Goal: Task Accomplishment & Management: Manage account settings

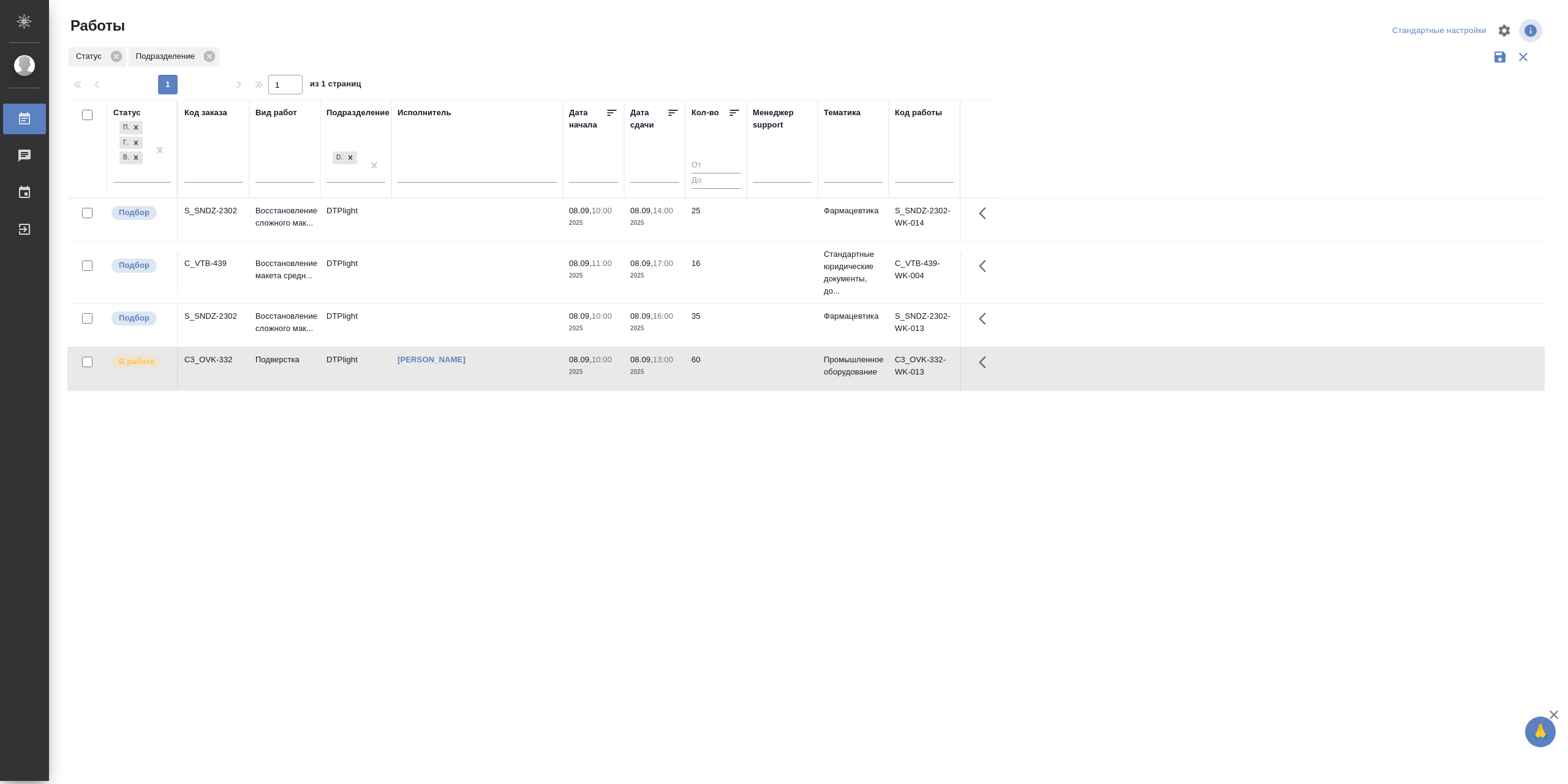
click at [480, 294] on td at bounding box center [477, 272] width 172 height 43
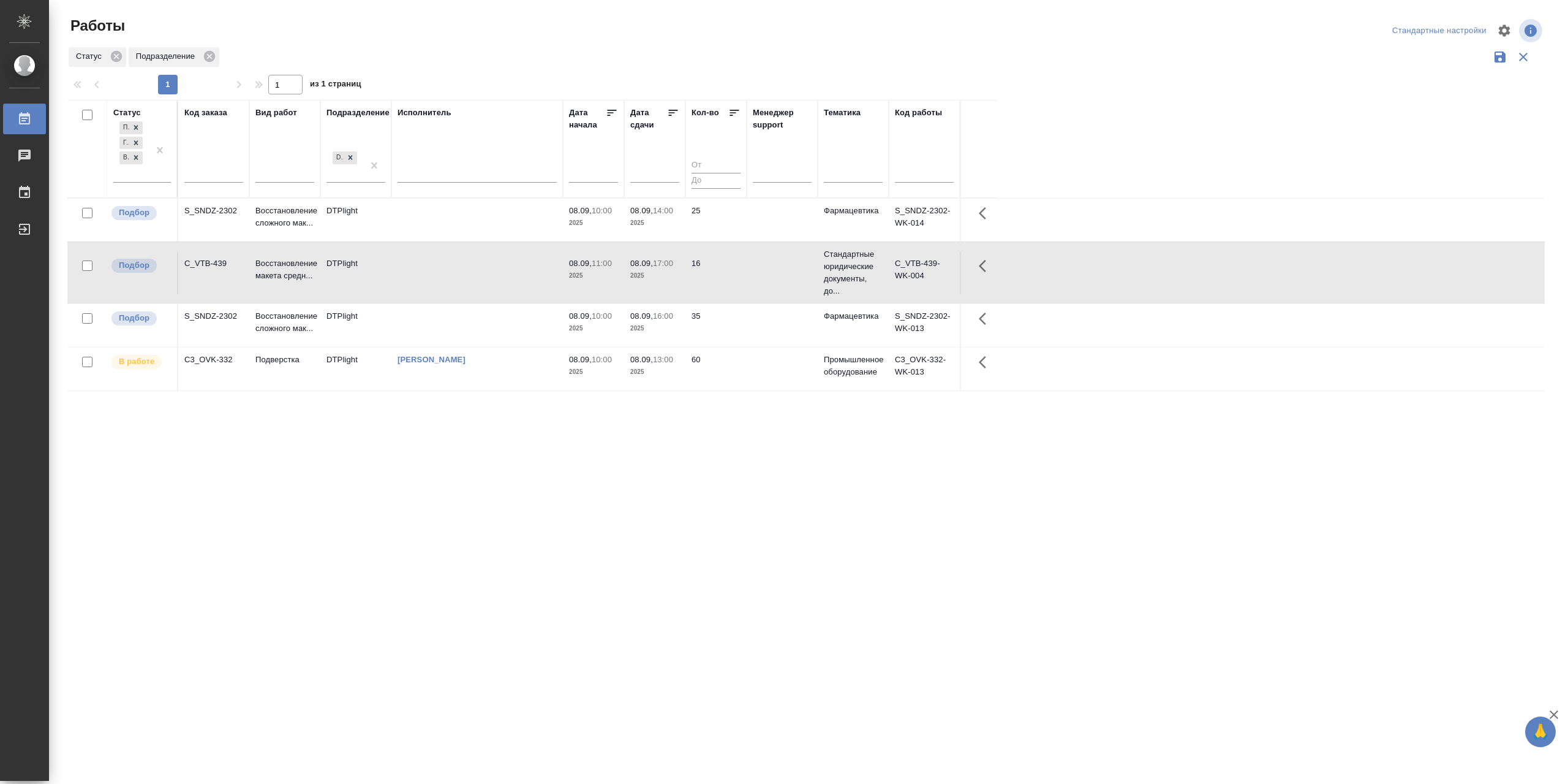
click at [479, 294] on td at bounding box center [477, 272] width 172 height 43
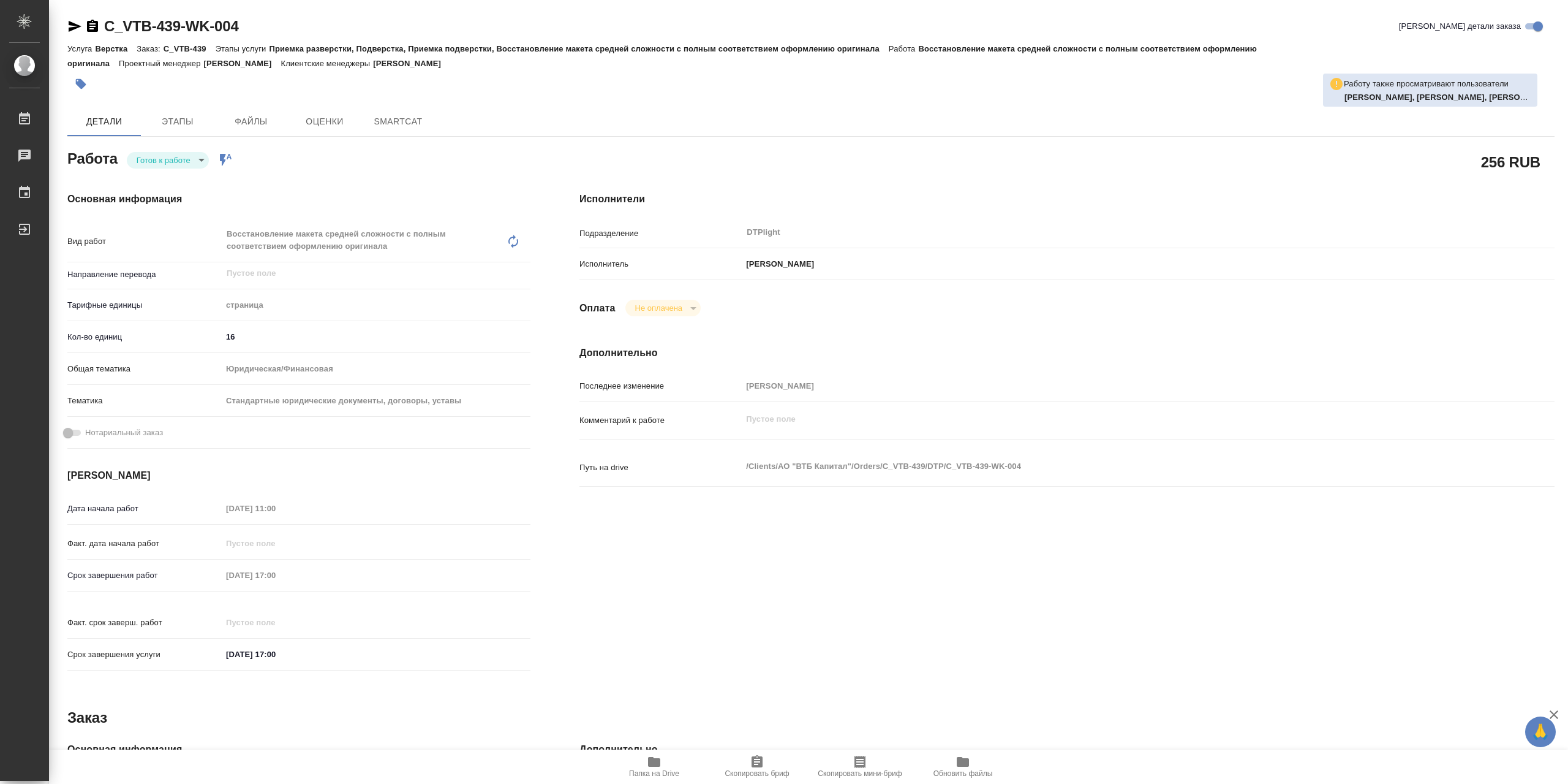
type textarea "x"
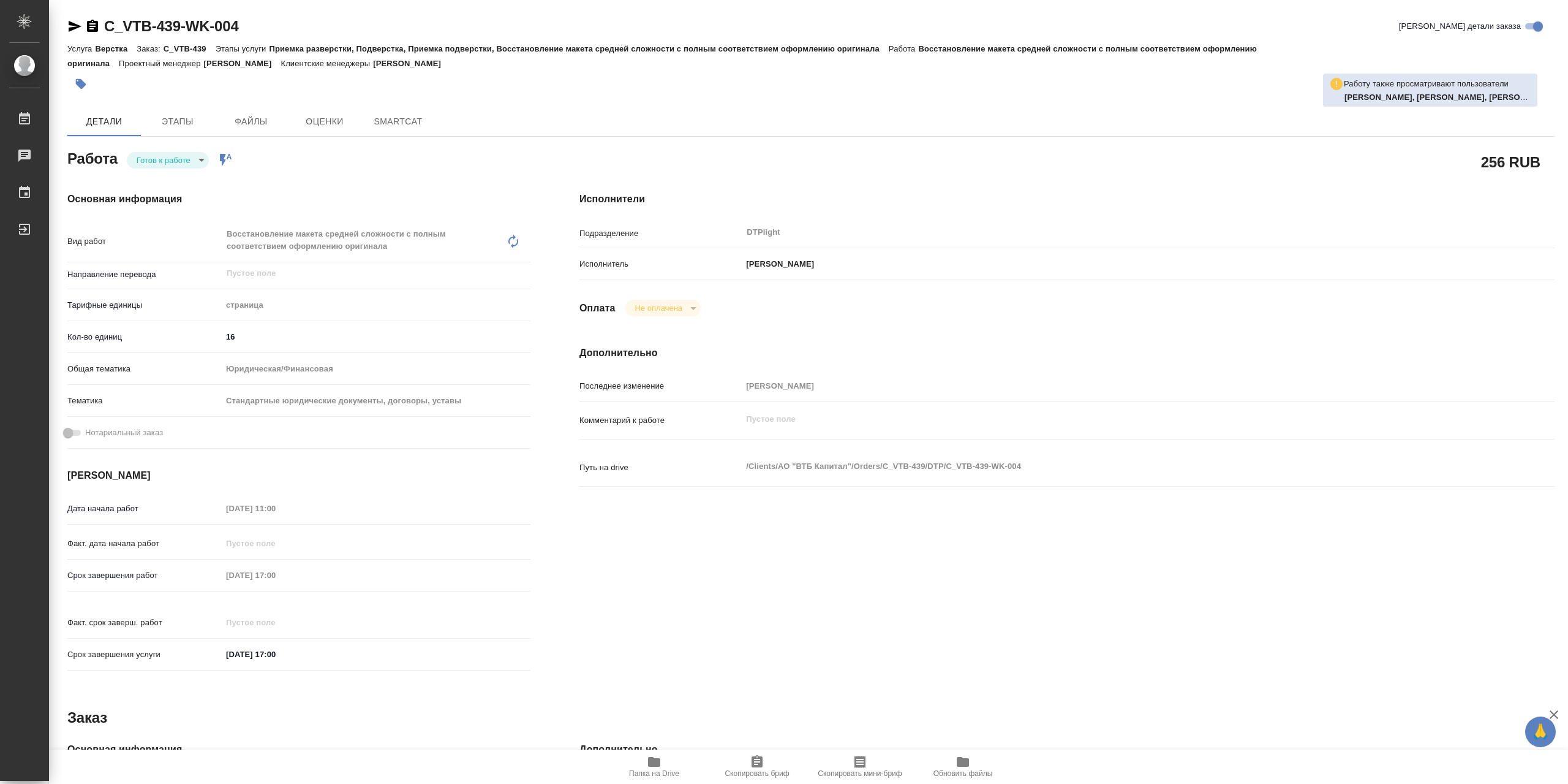
type textarea "x"
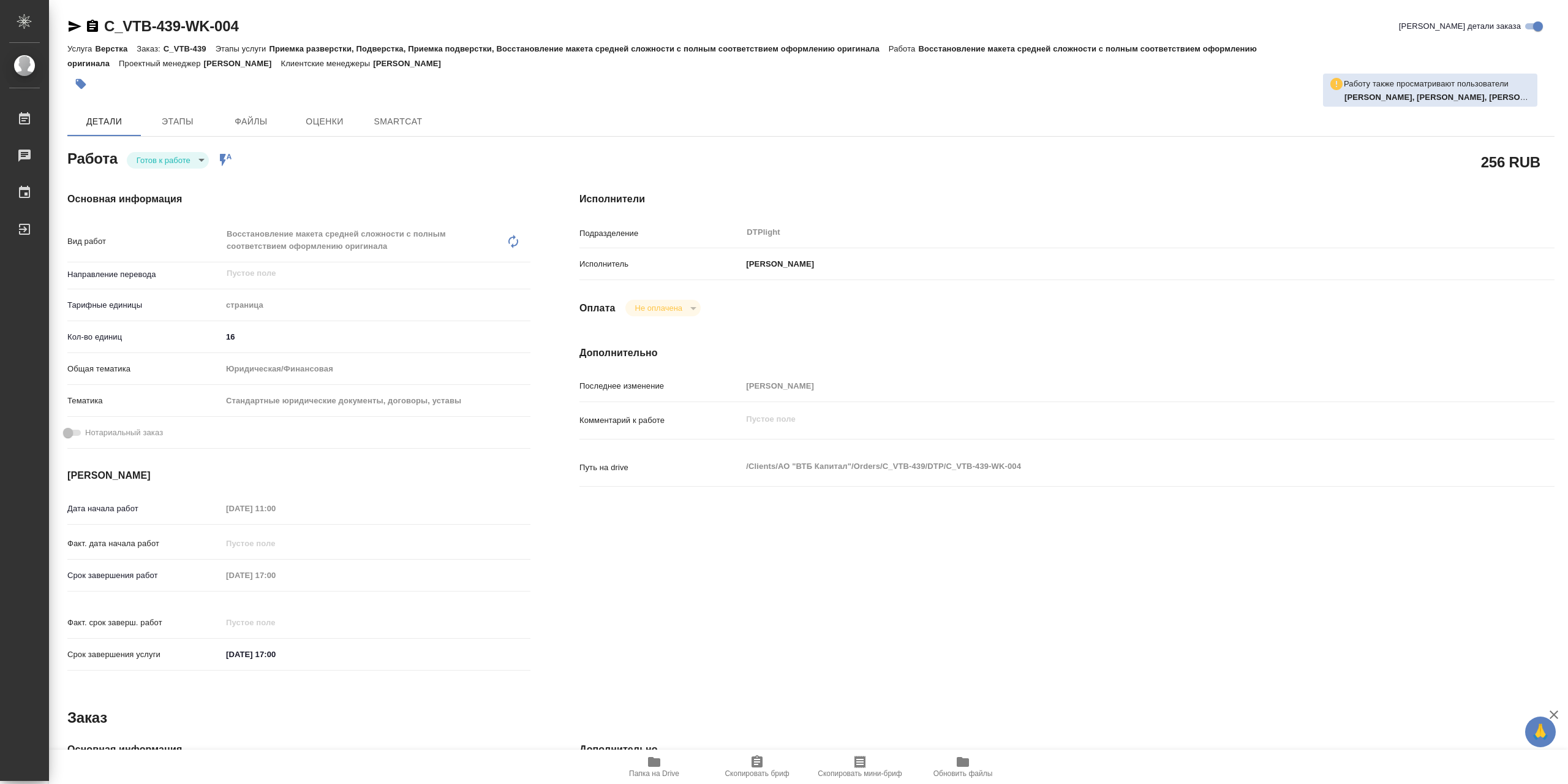
type textarea "x"
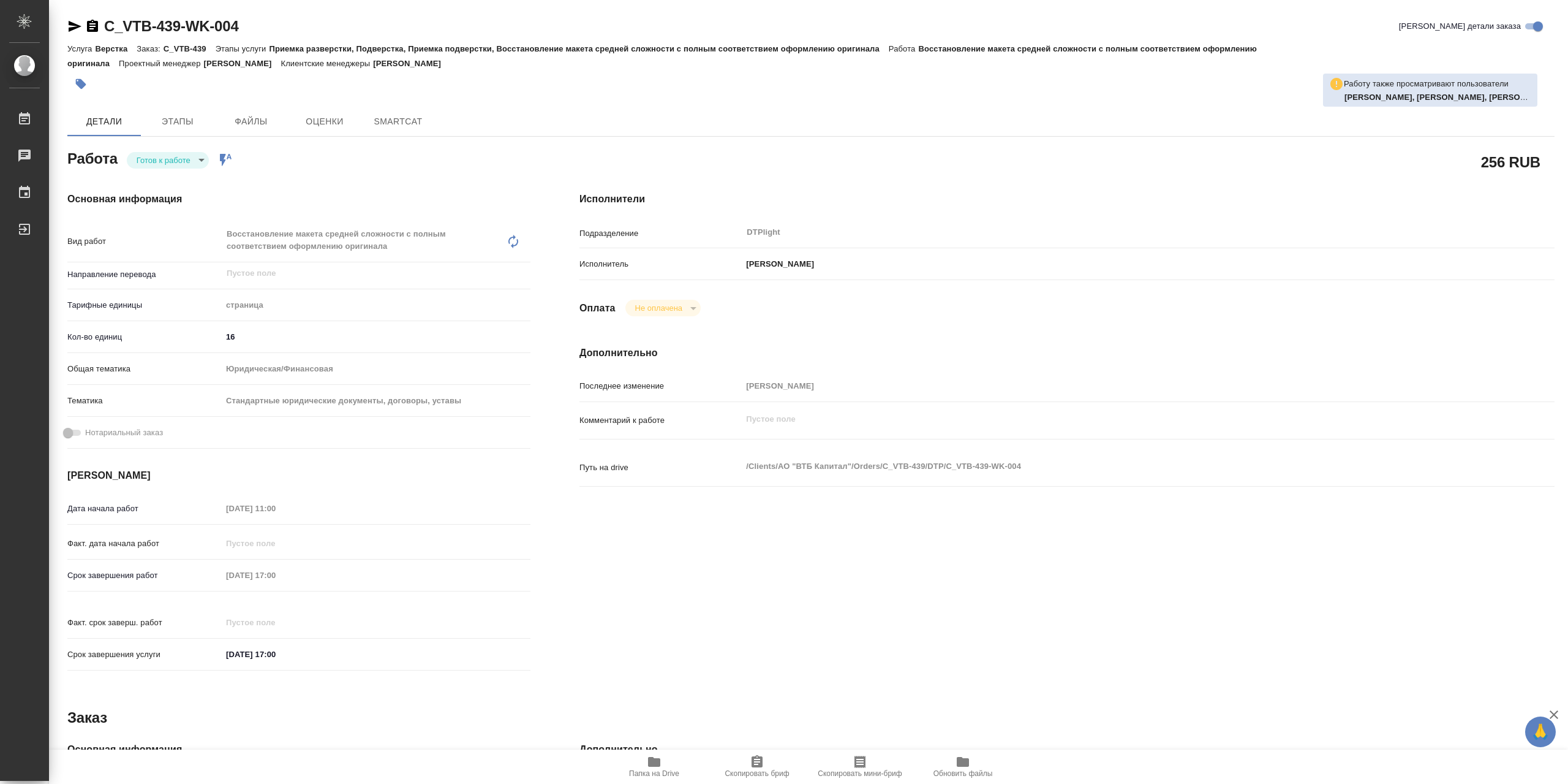
type textarea "x"
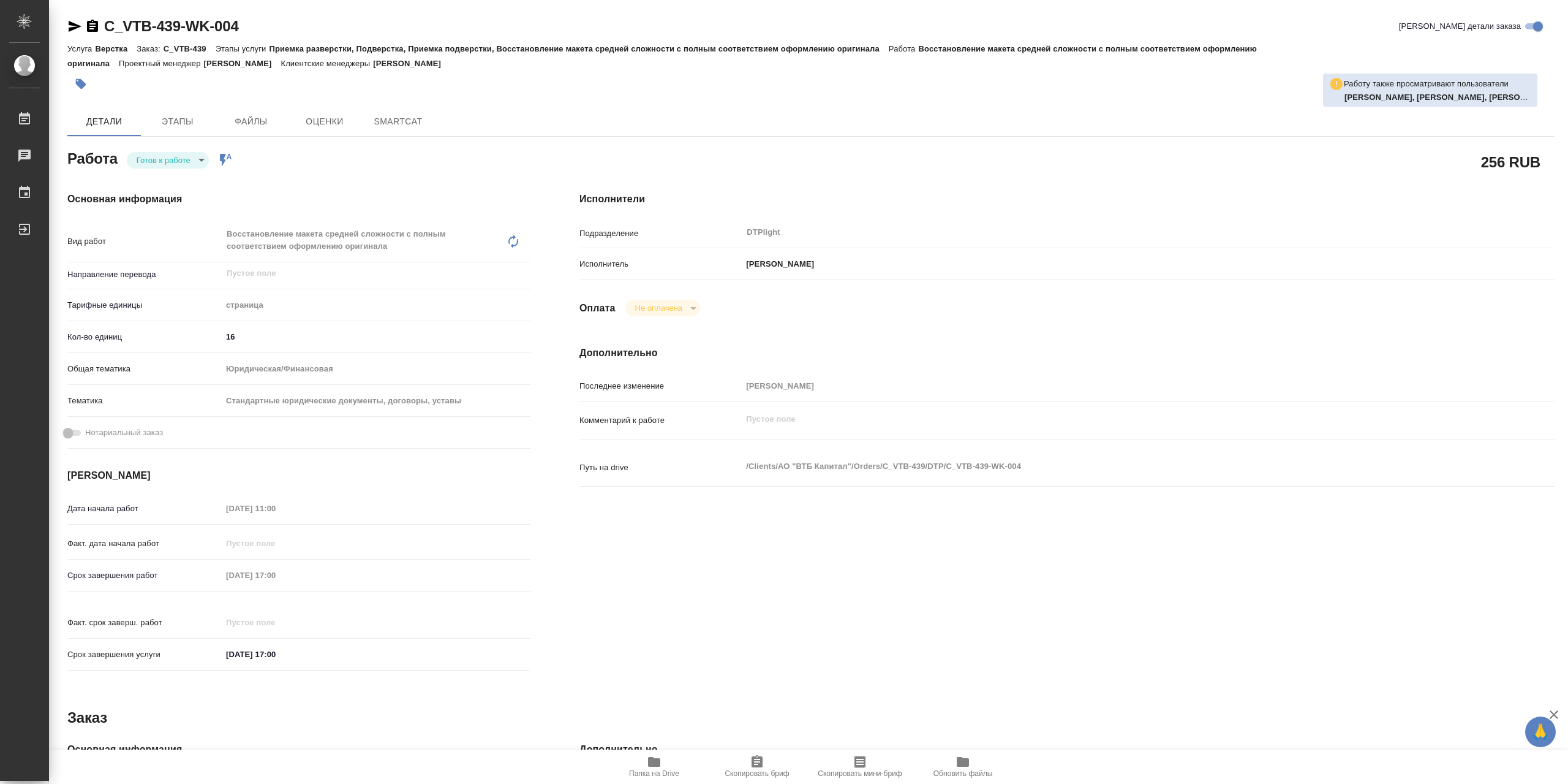
type textarea "x"
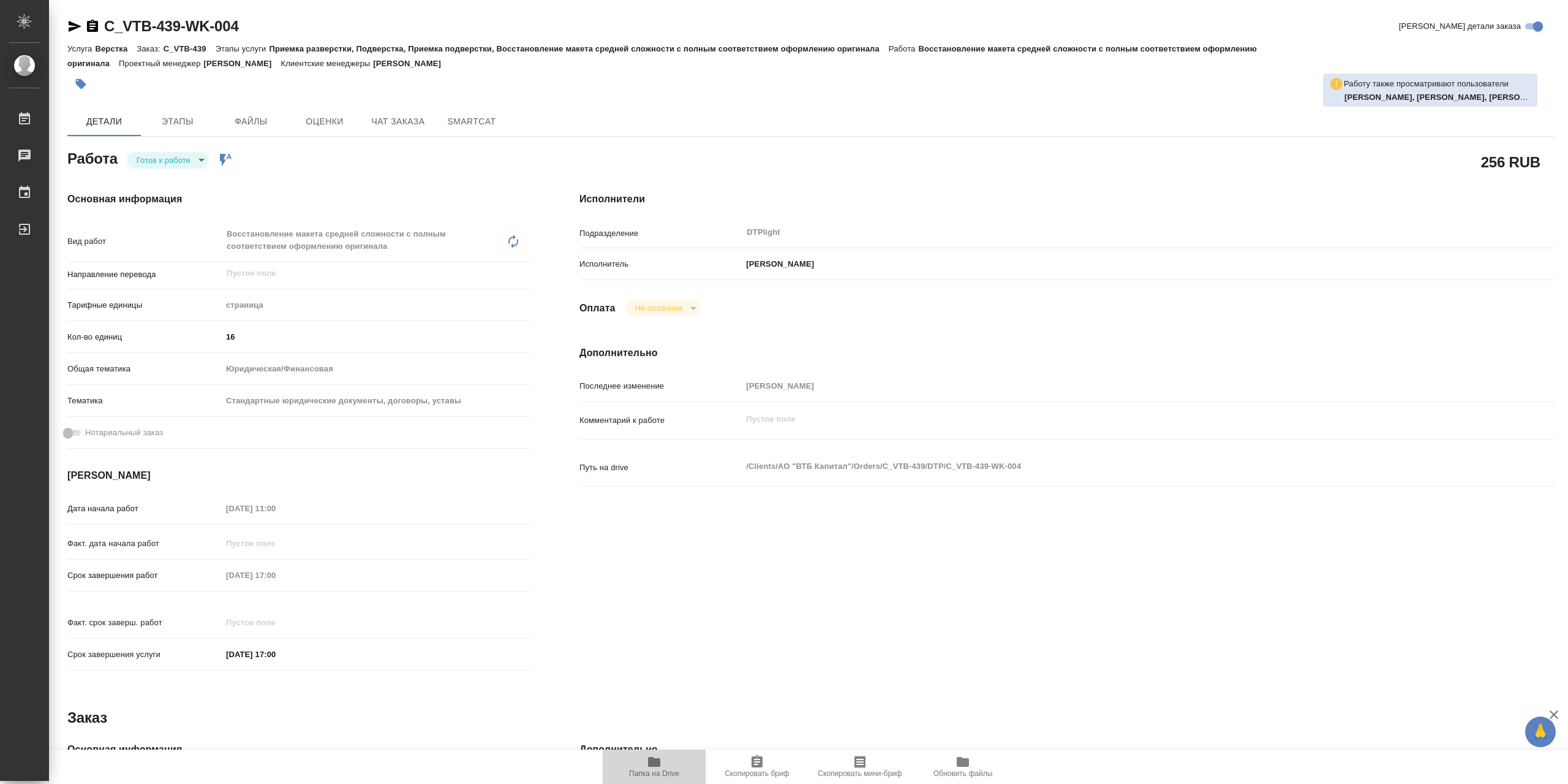
type textarea "x"
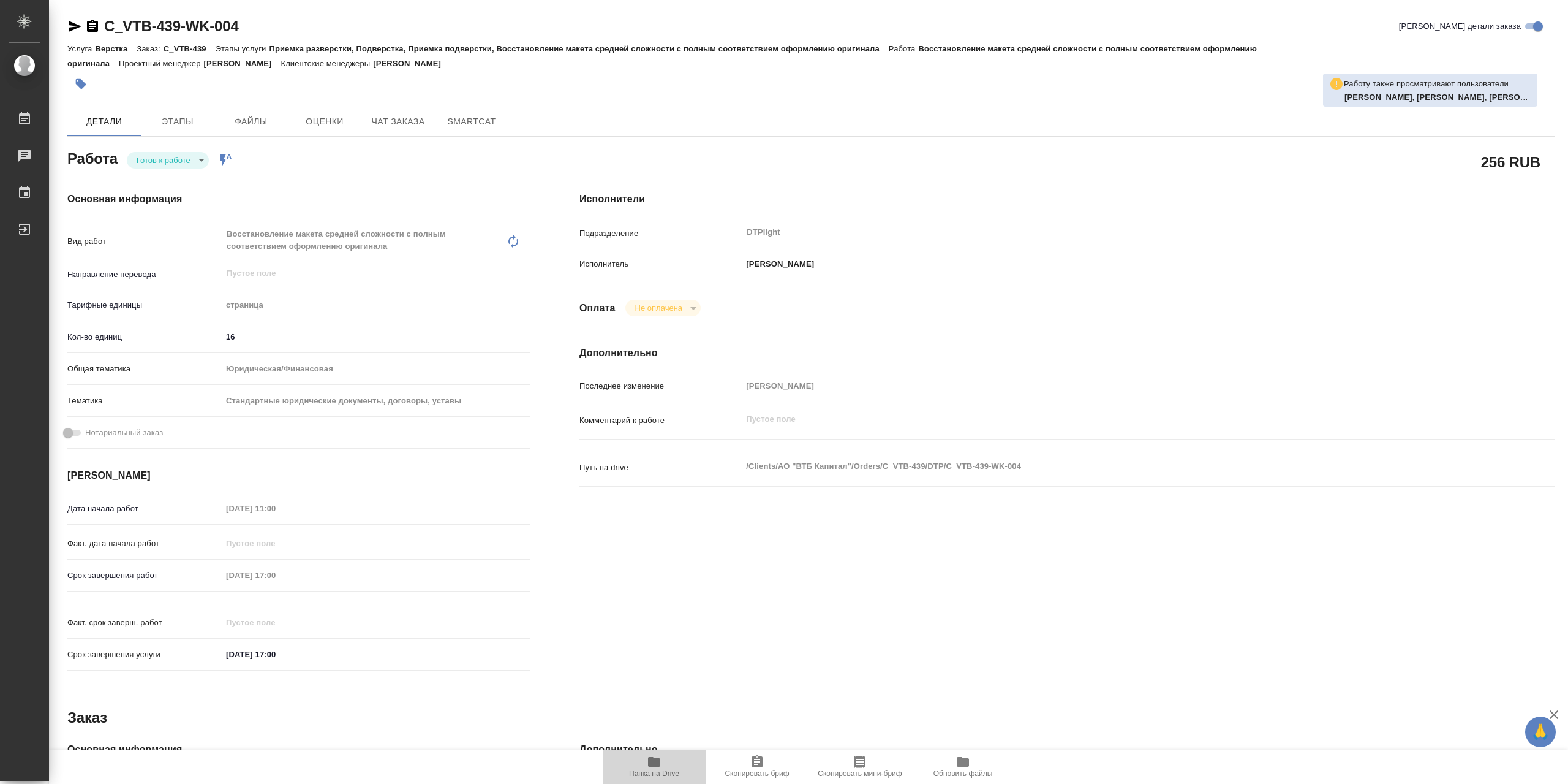
click at [655, 765] on icon "button" at bounding box center [654, 761] width 12 height 10
type textarea "x"
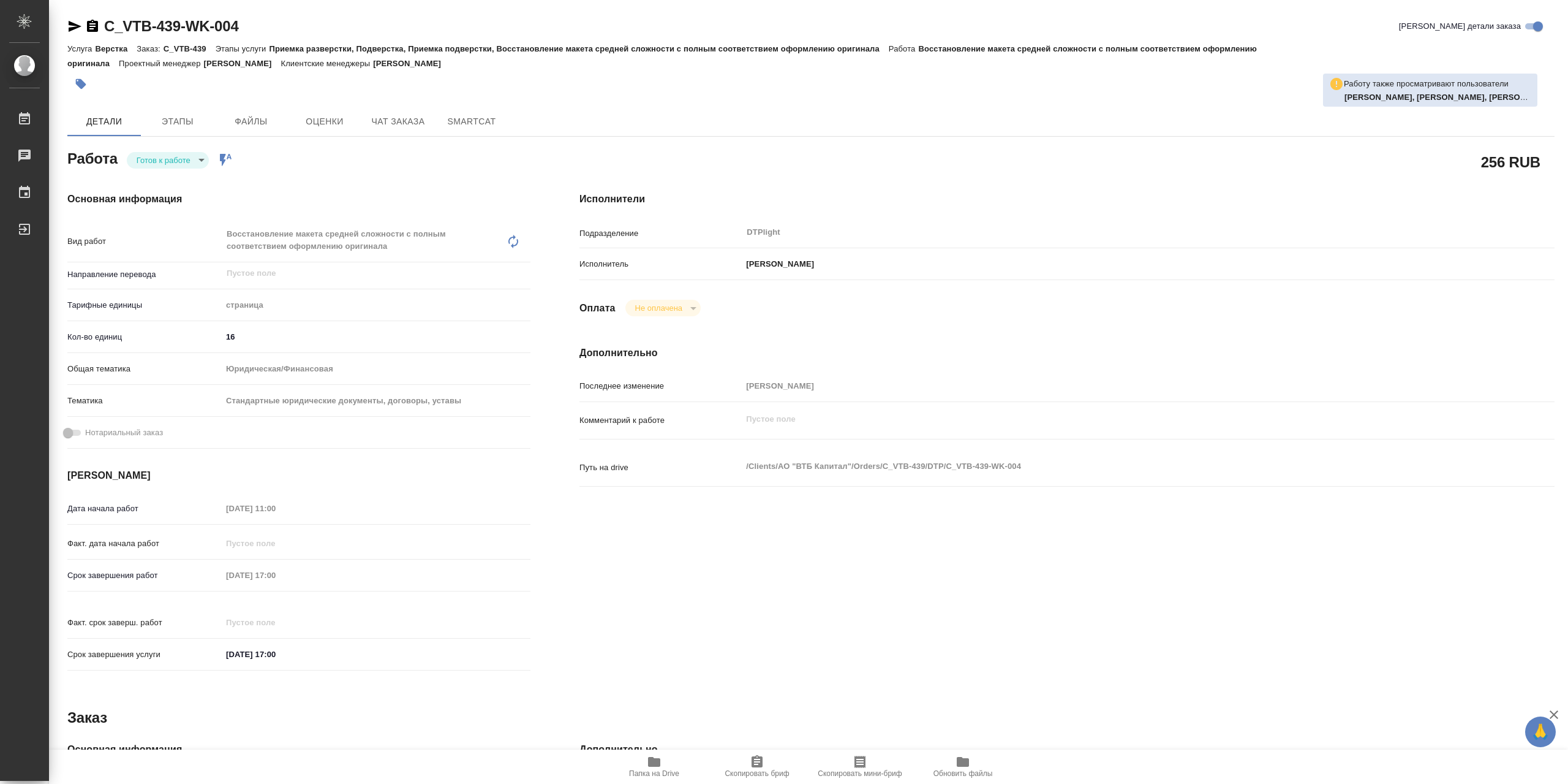
type textarea "x"
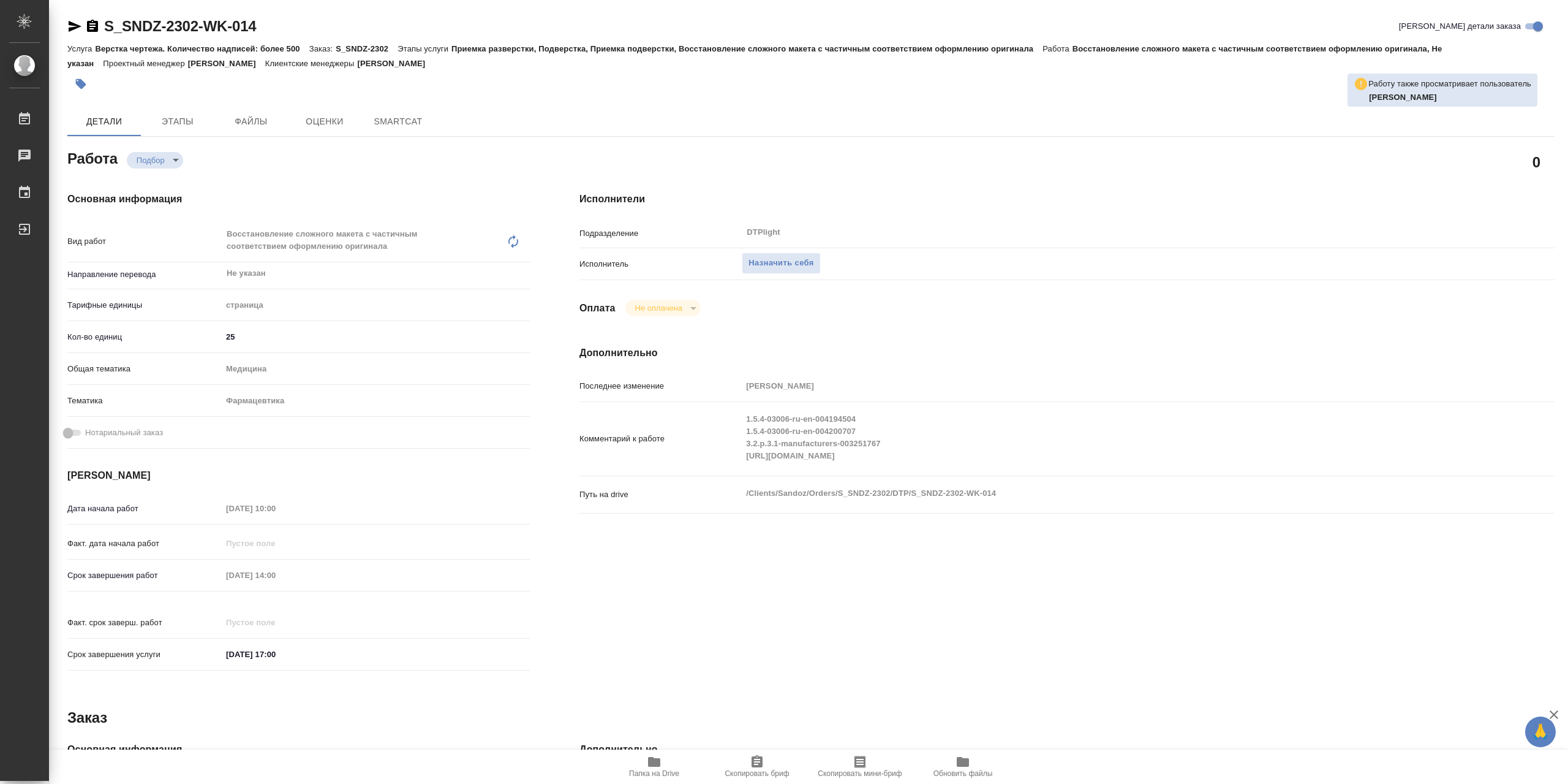
type textarea "x"
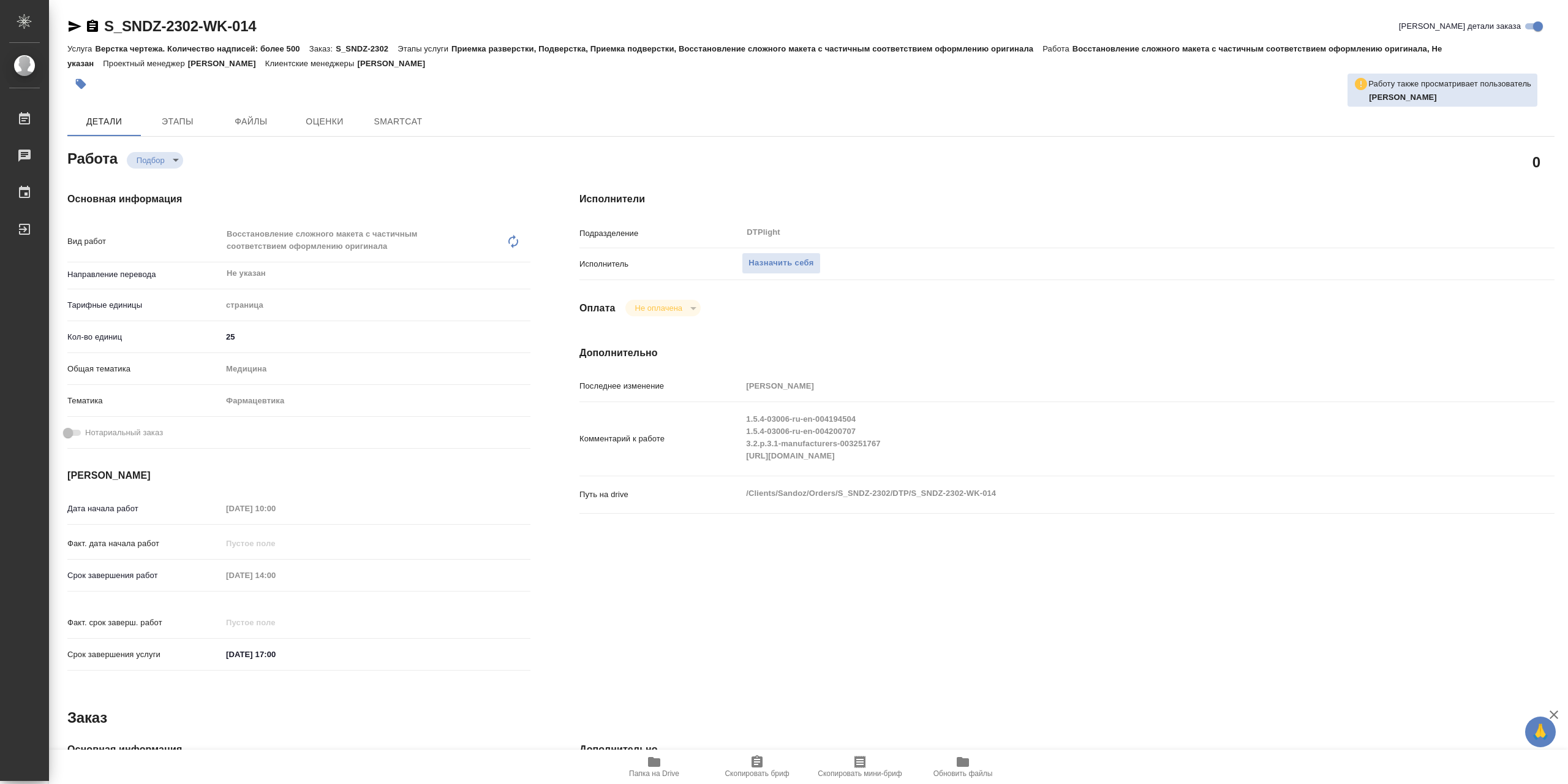
type textarea "x"
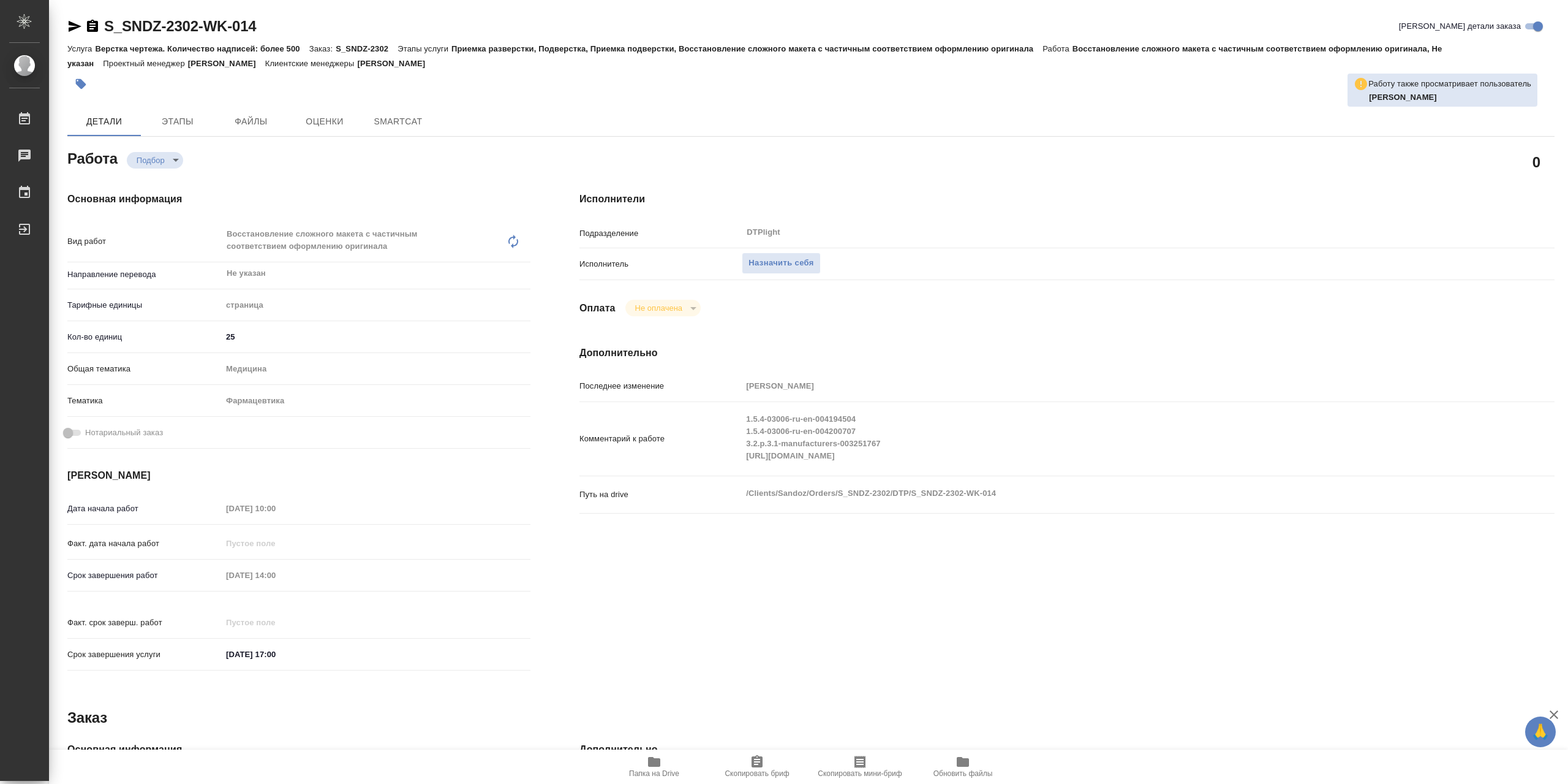
type textarea "x"
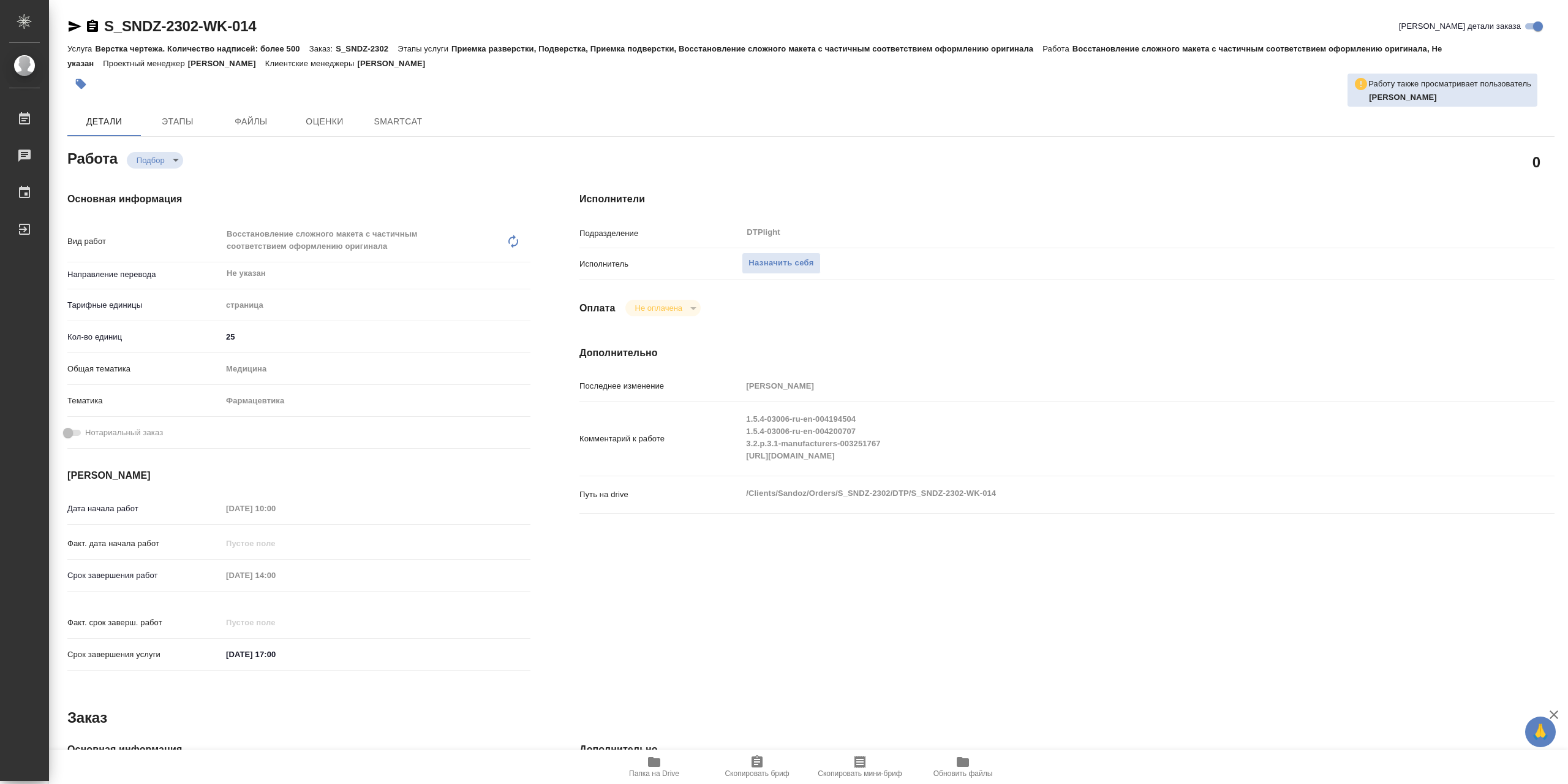
type textarea "x"
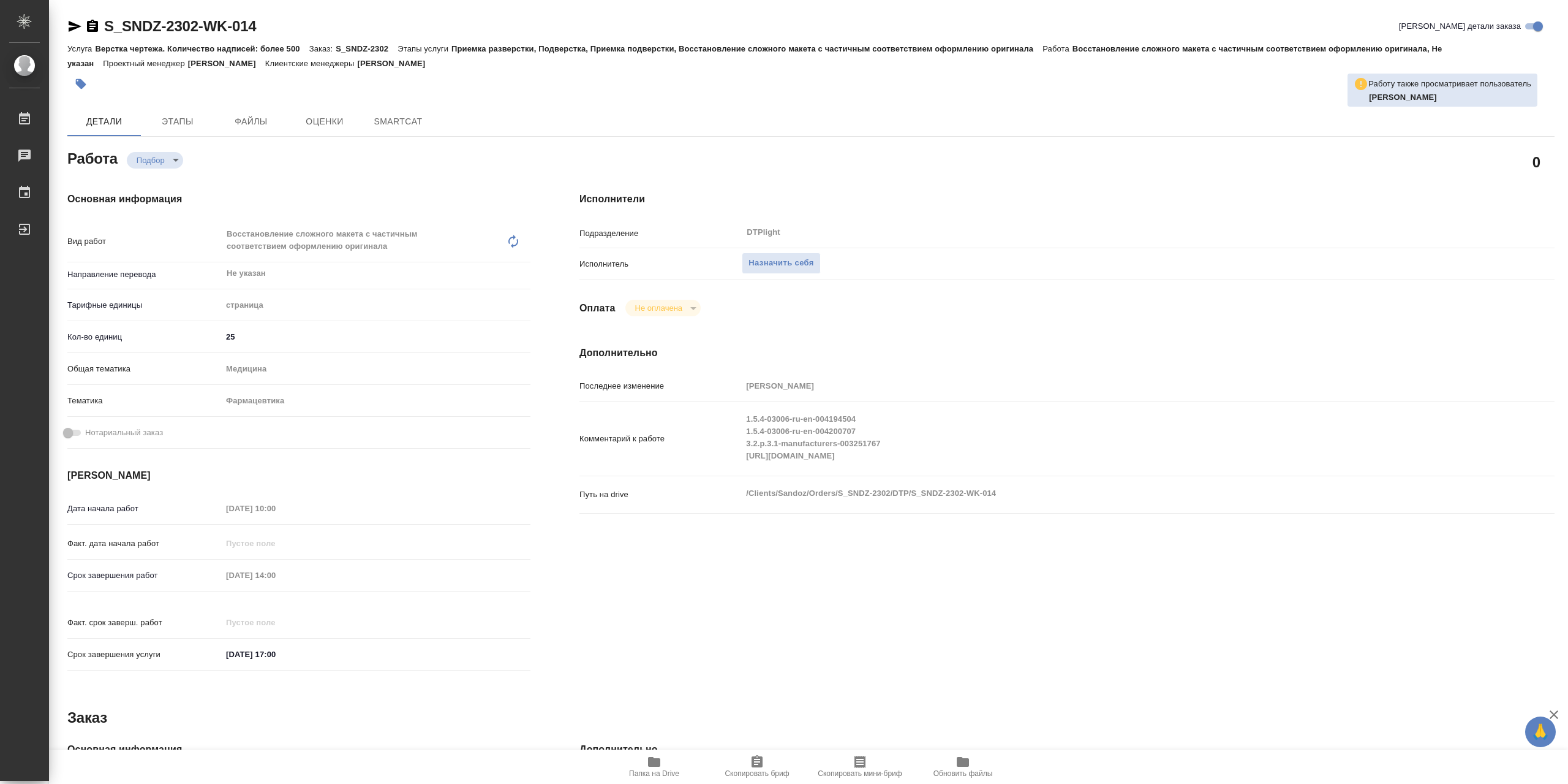
type textarea "x"
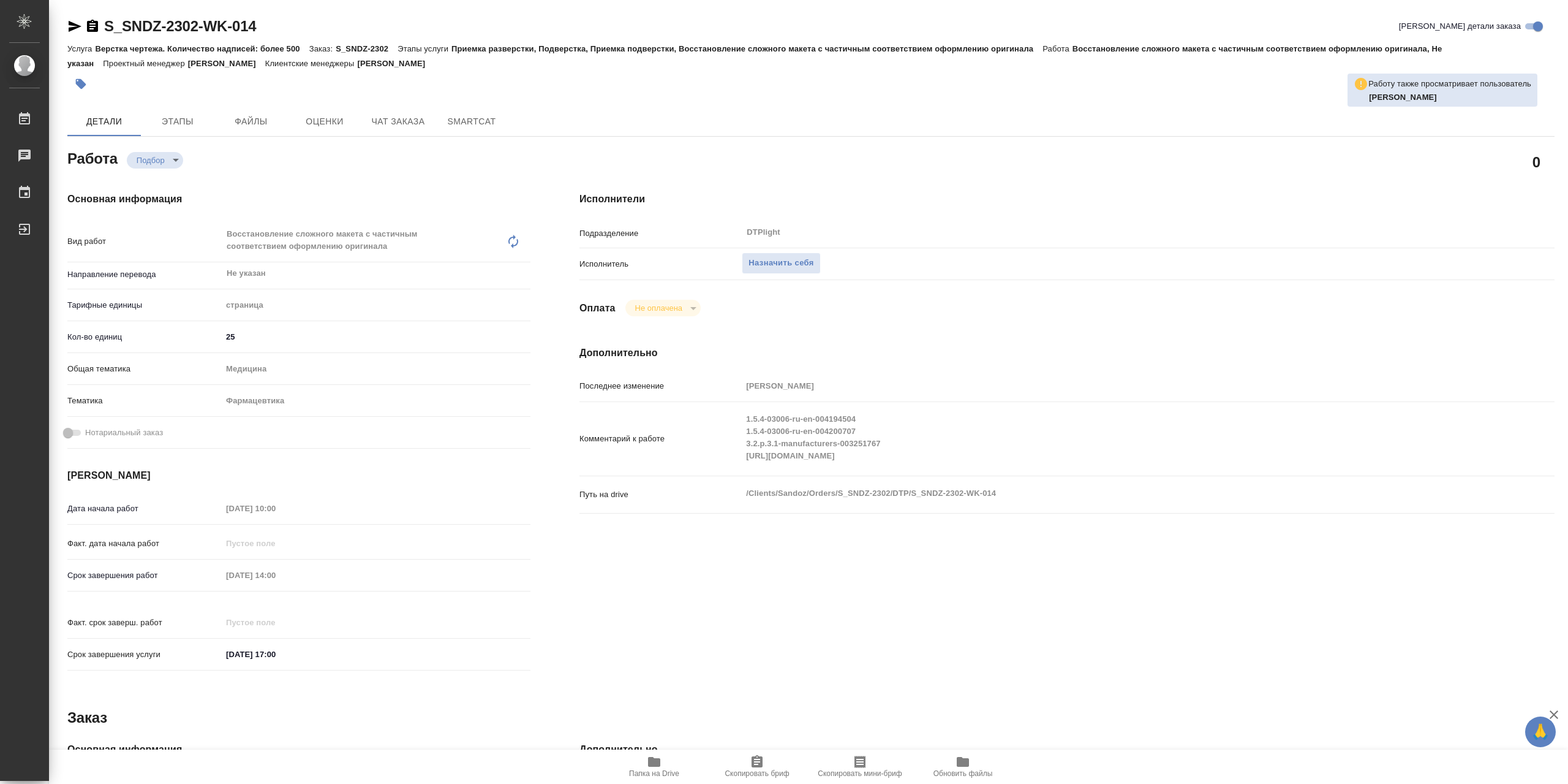
type textarea "x"
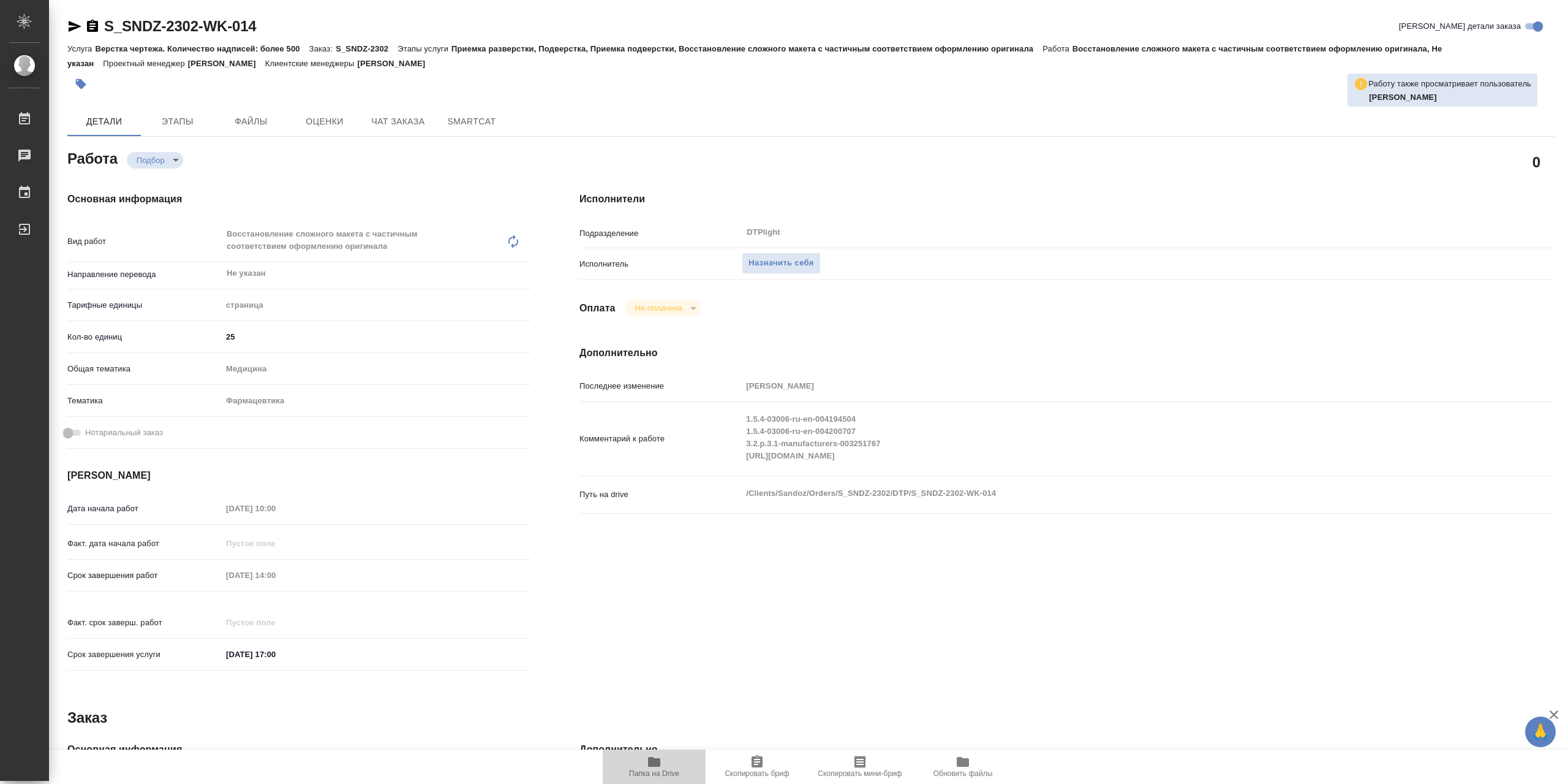
click at [640, 765] on span "Папка на Drive" at bounding box center [654, 766] width 88 height 23
type textarea "x"
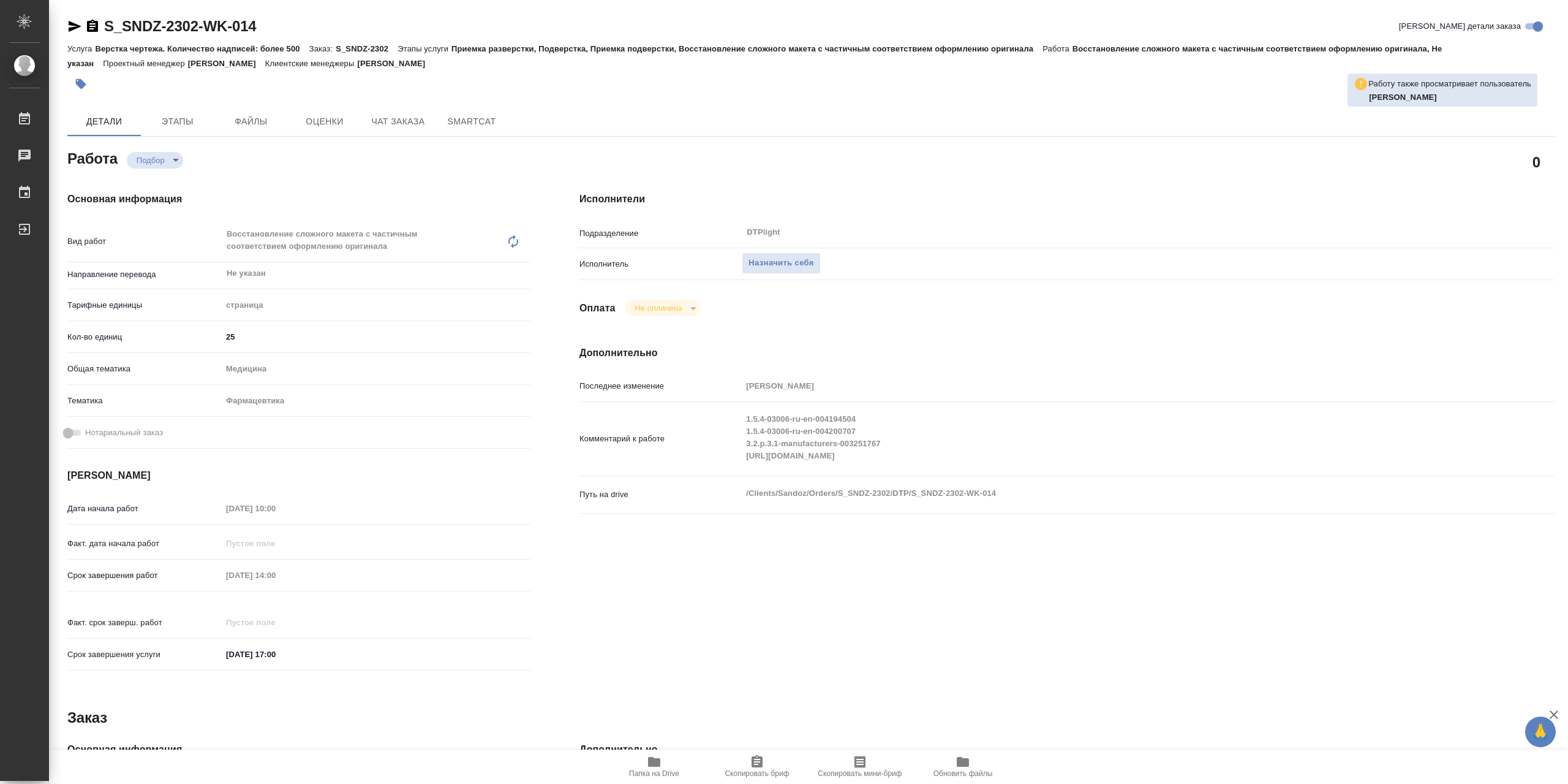
type textarea "x"
click at [813, 269] on span "Назначить себя" at bounding box center [781, 263] width 65 height 14
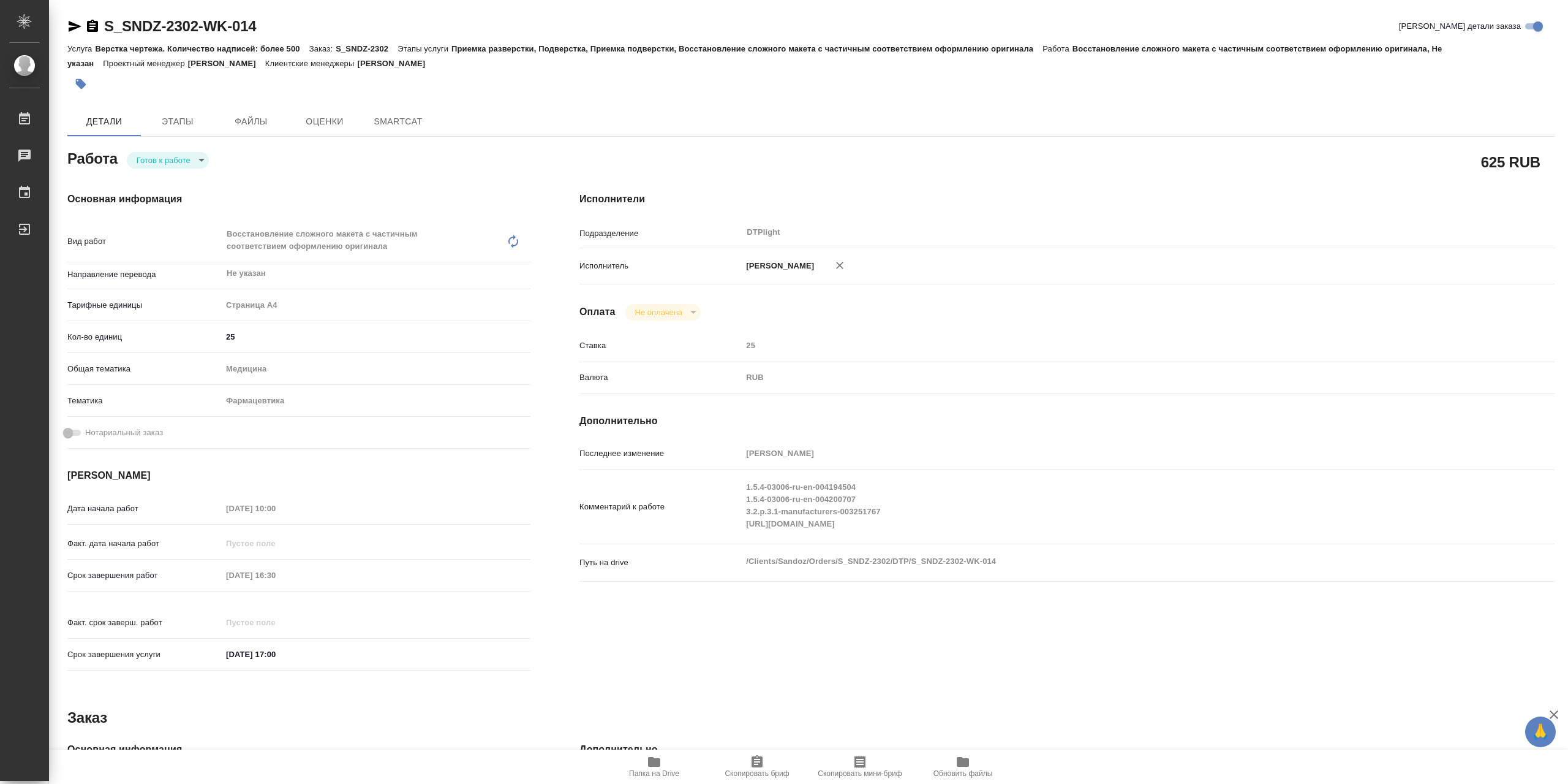
type textarea "x"
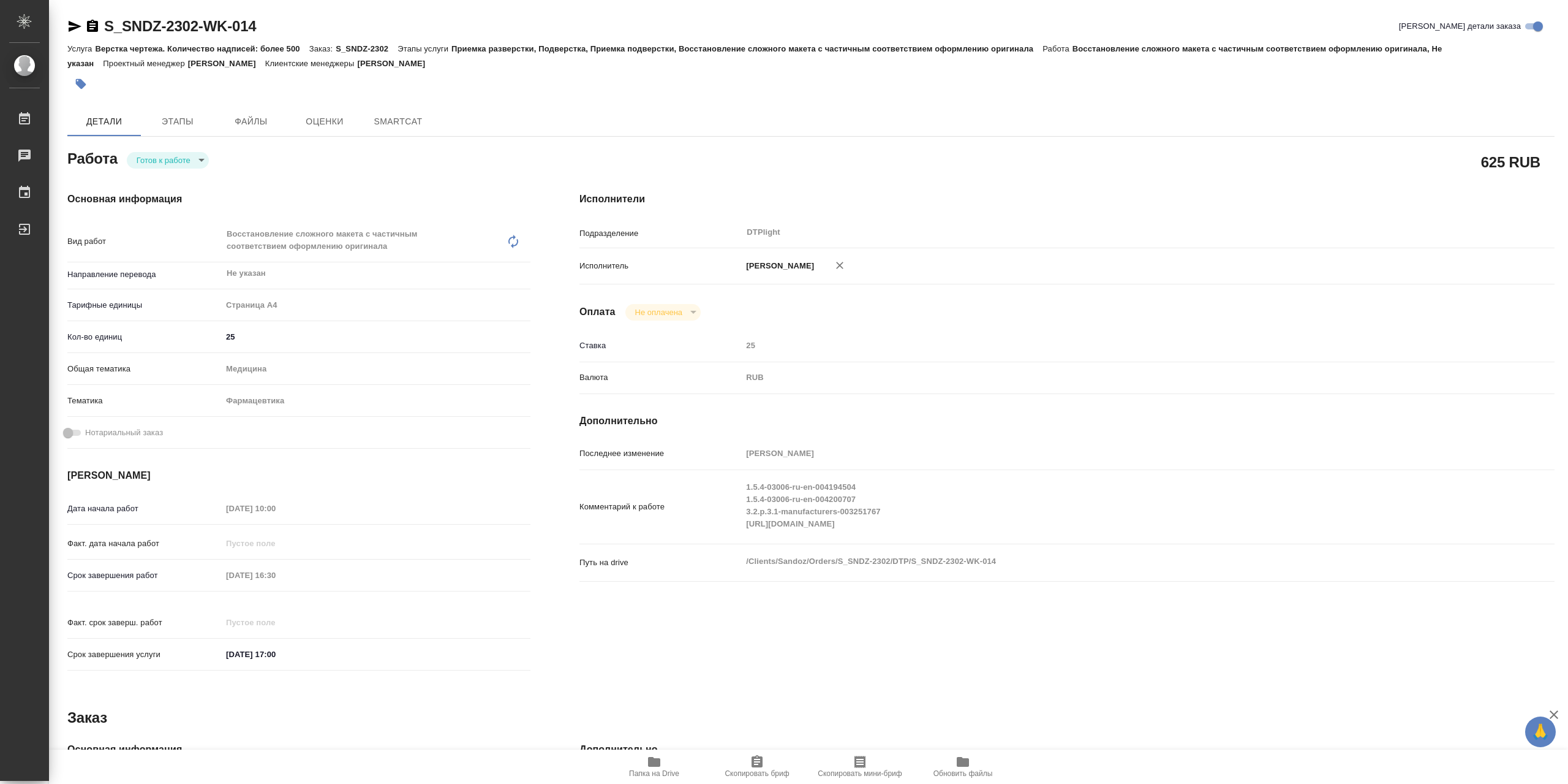
type textarea "x"
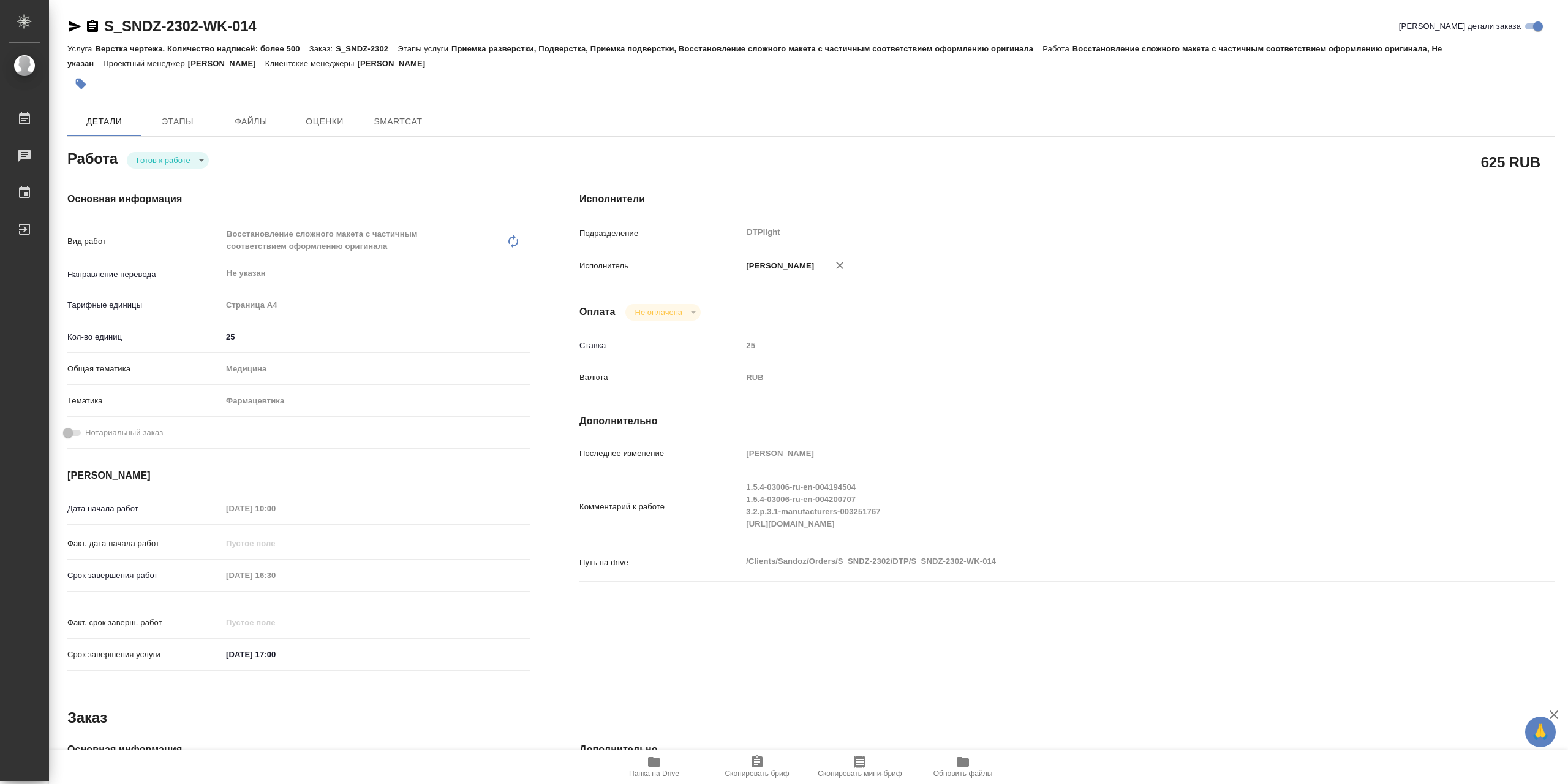
type textarea "x"
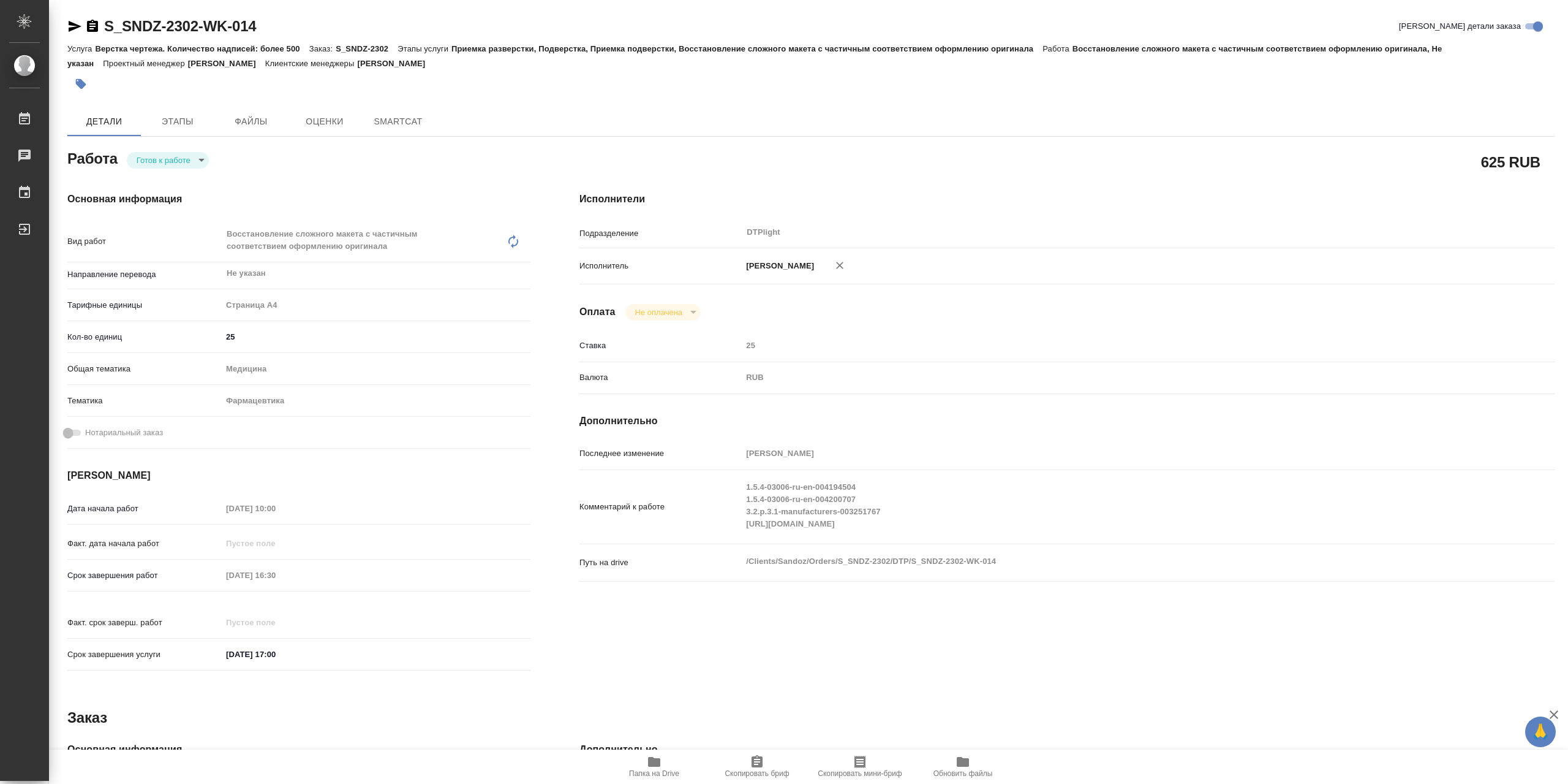
type textarea "x"
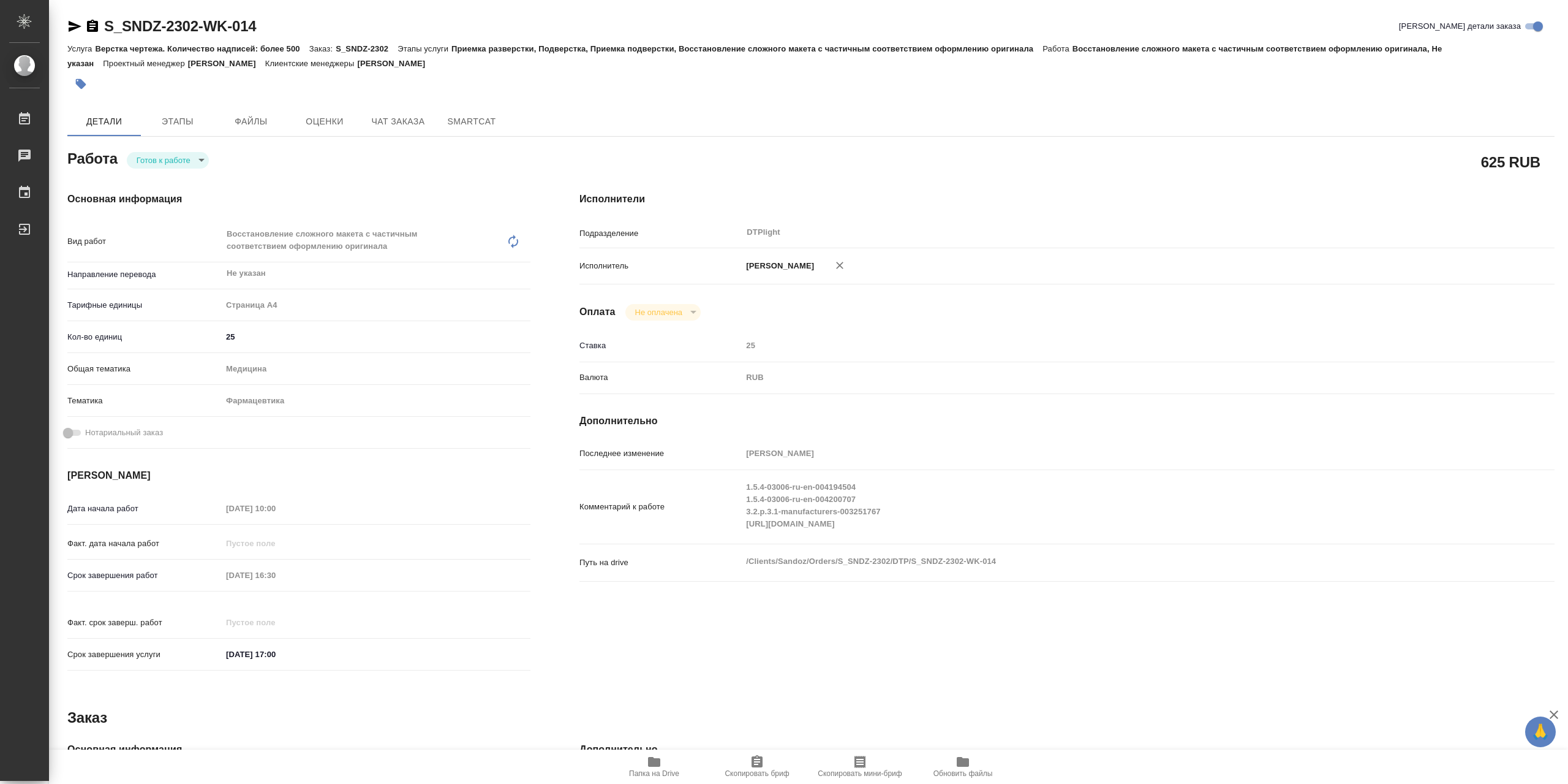
type textarea "x"
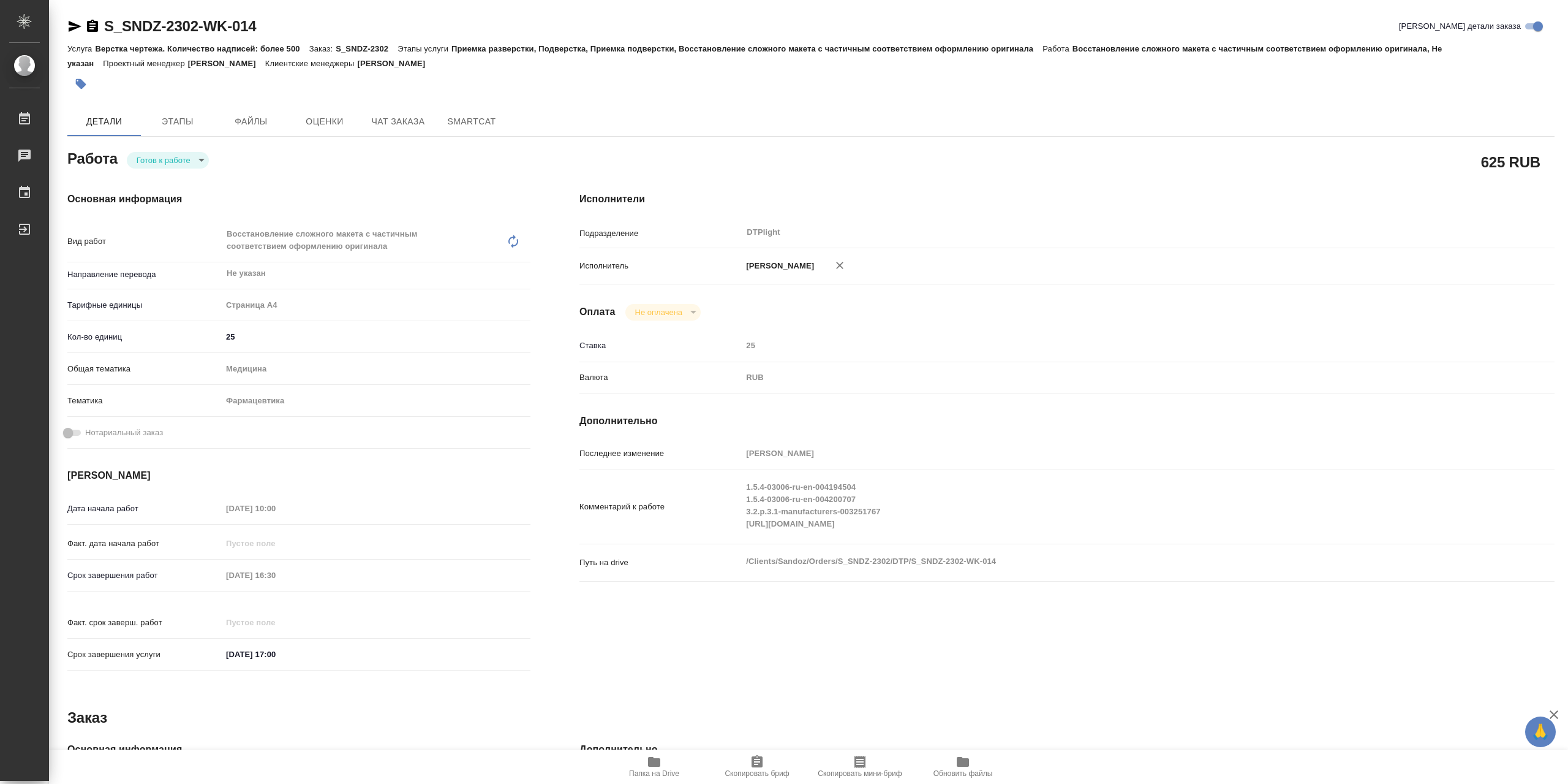
type textarea "x"
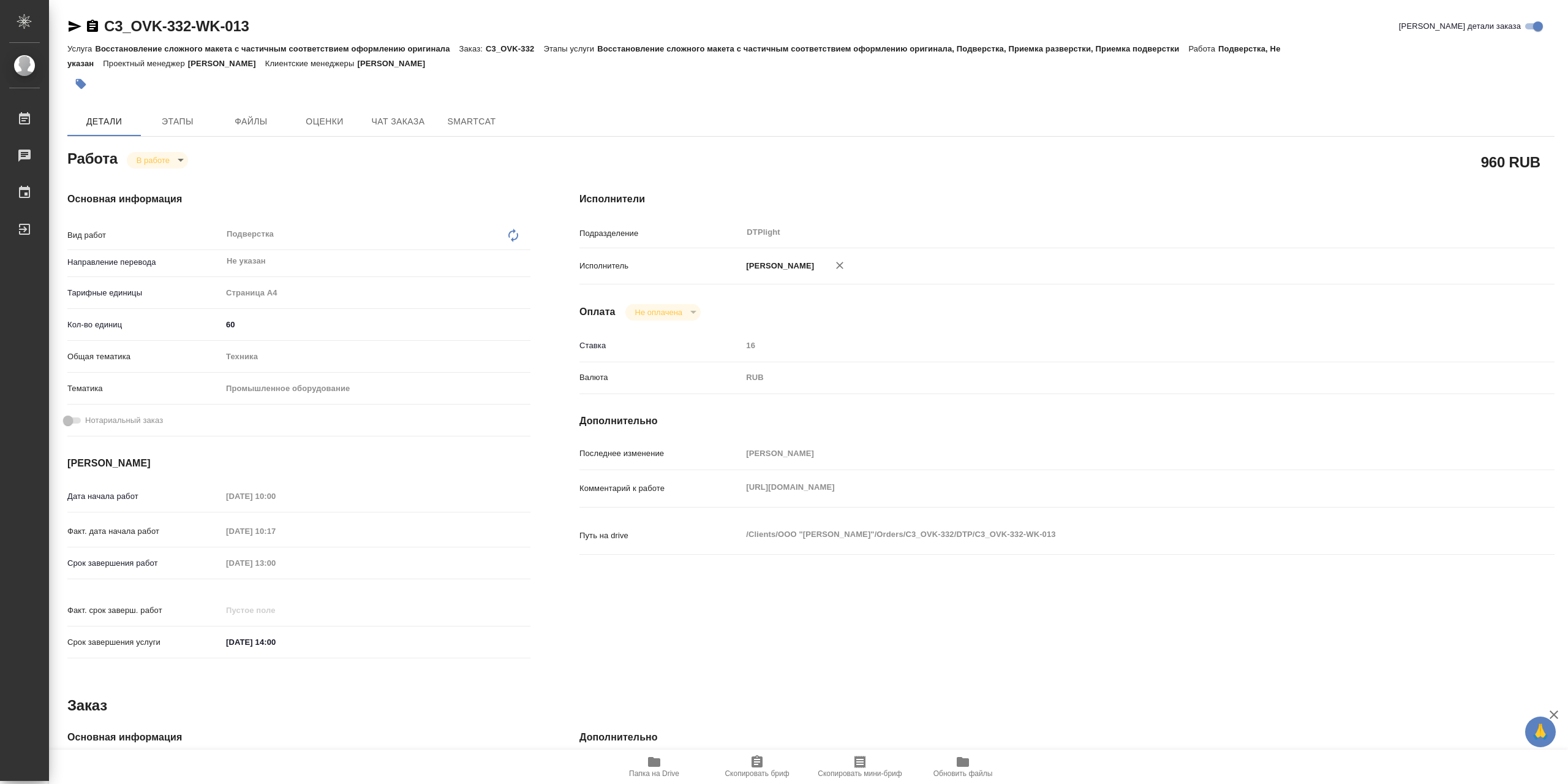
click at [80, 29] on icon "button" at bounding box center [74, 26] width 14 height 14
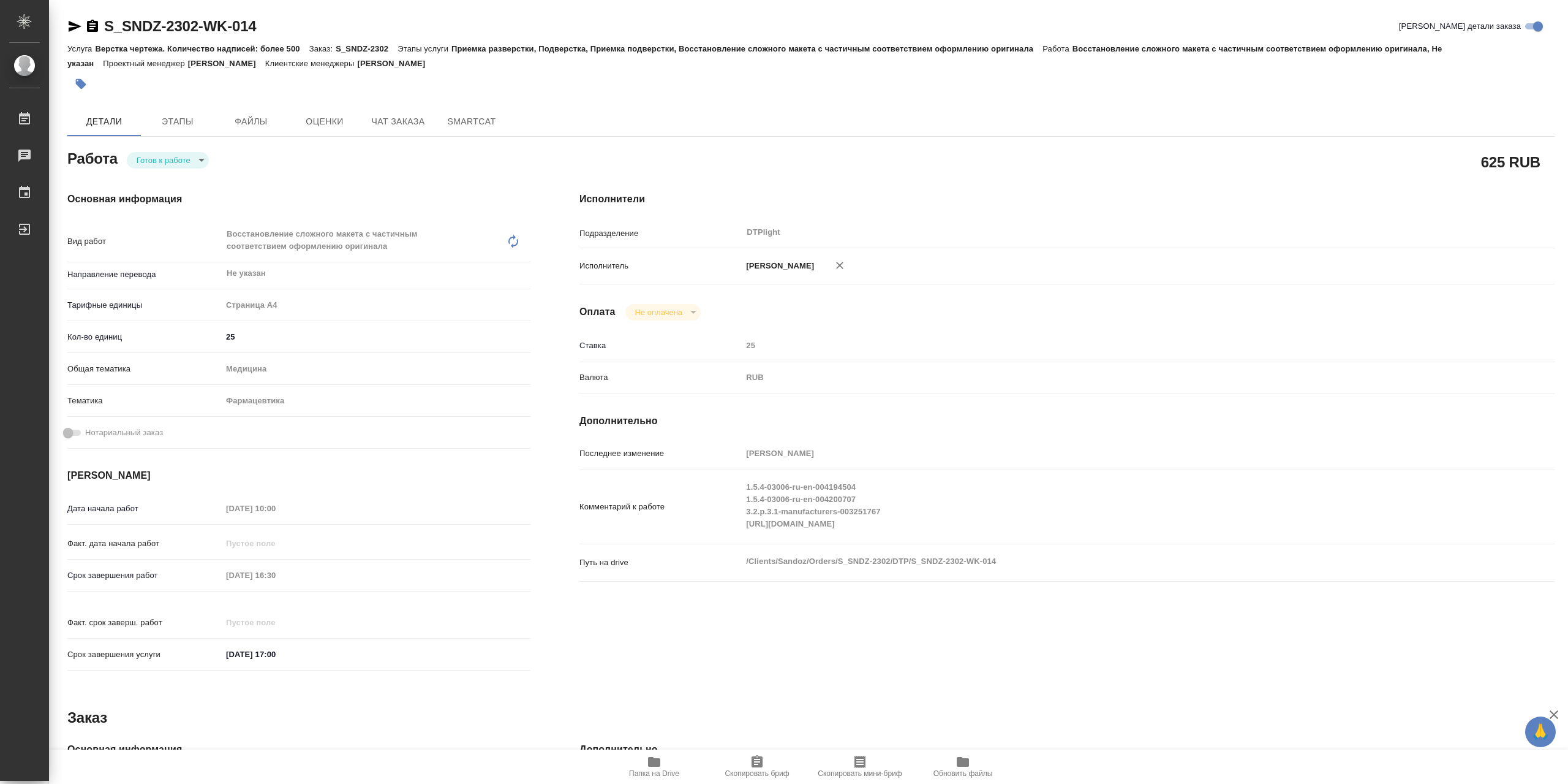
click at [202, 165] on body "🙏 .cls-1 fill:#fff; AWATERA Сархатов [PERSON_NAME] 0 Чаты График Выйти S_SNDZ-2…" at bounding box center [784, 392] width 1568 height 784
click at [205, 166] on li "В работе" at bounding box center [167, 163] width 82 height 21
type textarea "x"
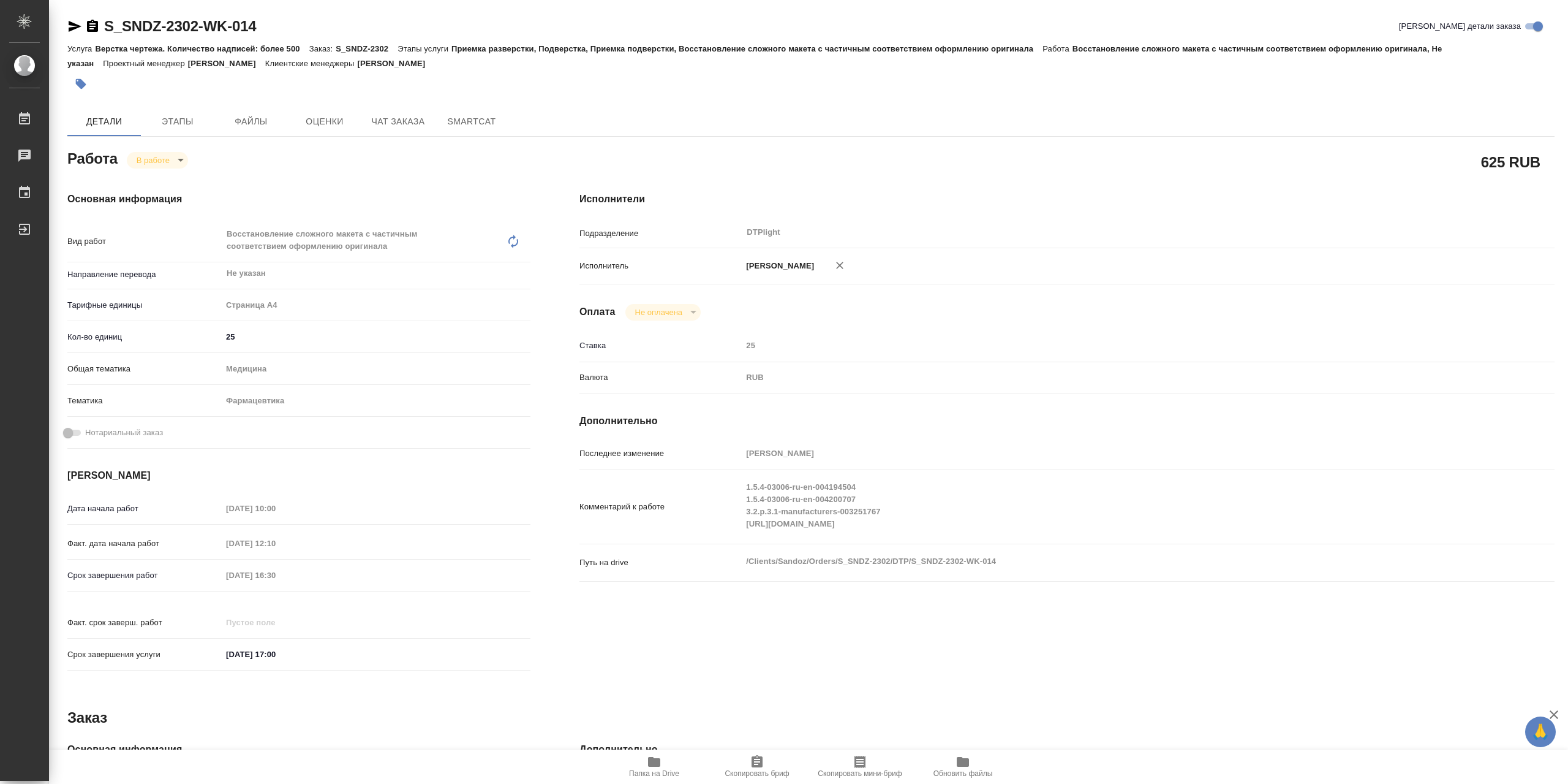
type textarea "x"
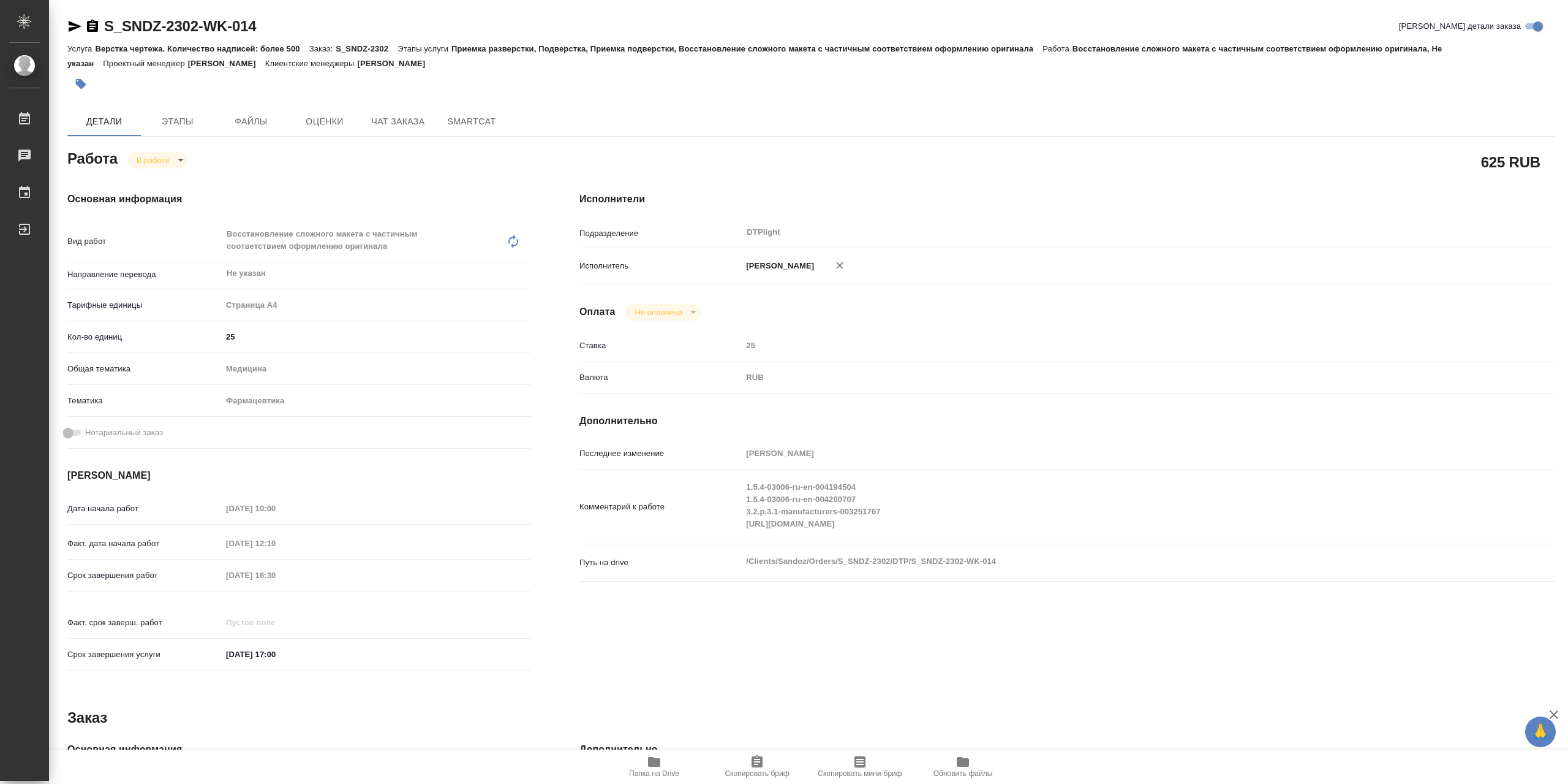
type textarea "x"
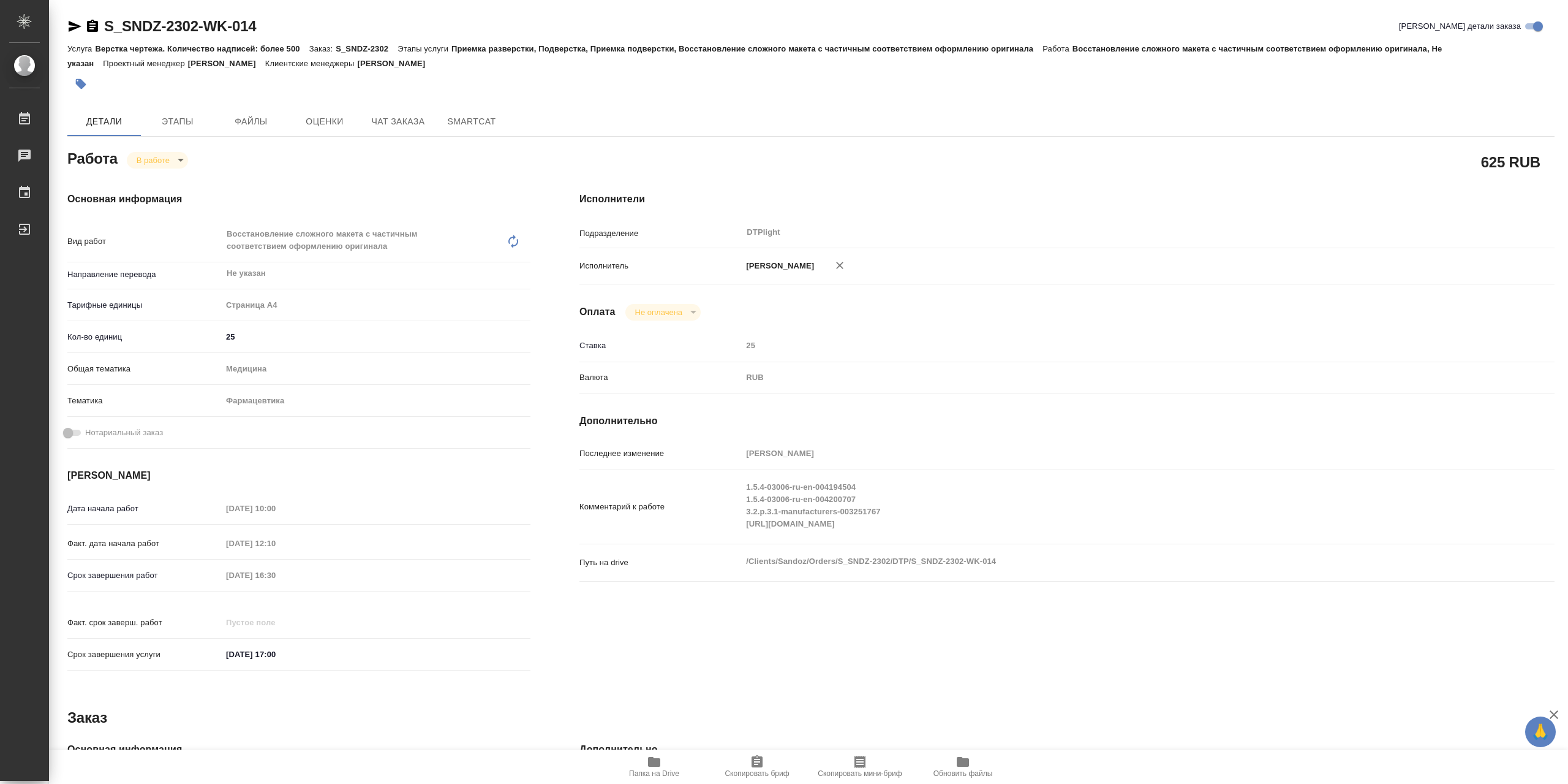
type textarea "x"
